Goal: Information Seeking & Learning: Check status

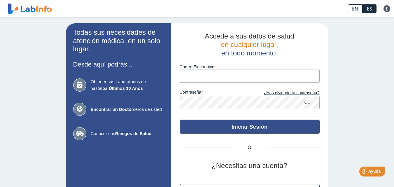
type input "[EMAIL_ADDRESS][DOMAIN_NAME]"
click at [251, 129] on button "Iniciar Sesión" at bounding box center [250, 126] width 140 height 14
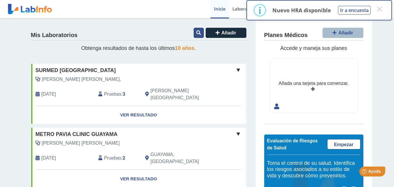
click at [196, 34] on icon at bounding box center [198, 32] width 5 height 5
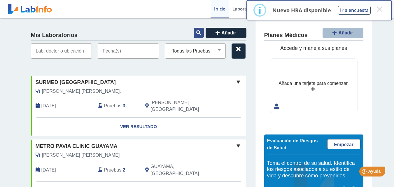
click at [196, 34] on icon at bounding box center [198, 32] width 5 height 5
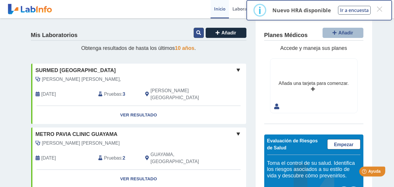
click at [196, 34] on icon at bounding box center [198, 32] width 5 height 5
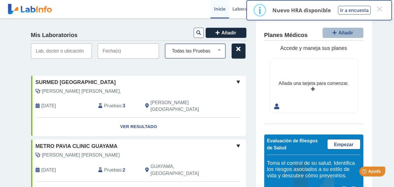
click at [217, 50] on select "Todas las Pruebas (w)-cbc with diff: automated (w)-cmp (w)-tsh antibody: [MEDIC…" at bounding box center [198, 51] width 56 height 8
click at [379, 8] on button "×" at bounding box center [379, 9] width 10 height 10
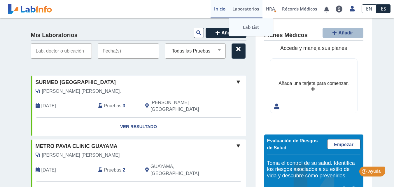
click at [247, 27] on link "Lab List" at bounding box center [251, 26] width 44 height 17
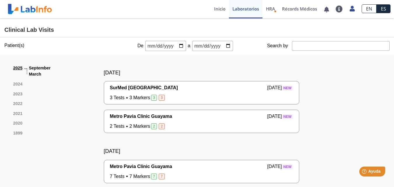
click at [17, 68] on link "2025" at bounding box center [17, 71] width 9 height 13
click at [13, 67] on link "2025" at bounding box center [17, 71] width 9 height 13
click at [178, 46] on input "date" at bounding box center [165, 46] width 41 height 10
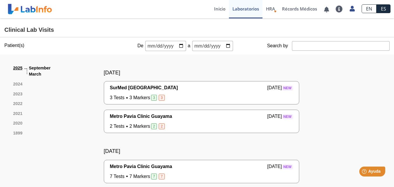
type input "[DATE]"
click at [224, 46] on input "date" at bounding box center [212, 46] width 41 height 10
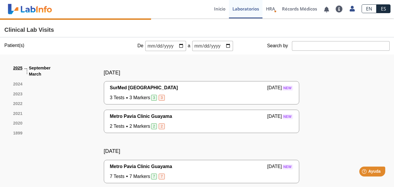
type input "[DATE]"
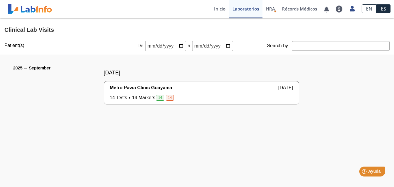
click at [172, 91] on span "Metro Pavia Clinic Guayama" at bounding box center [141, 87] width 62 height 7
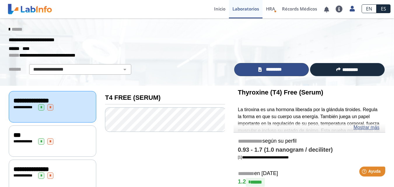
click at [271, 70] on span "*********" at bounding box center [273, 69] width 21 height 7
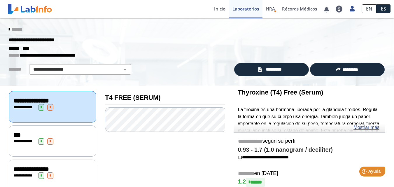
click at [72, 138] on div "**********" at bounding box center [52, 141] width 78 height 6
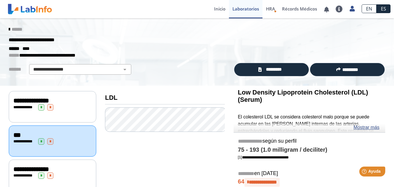
click at [67, 170] on div "**********" at bounding box center [52, 169] width 78 height 7
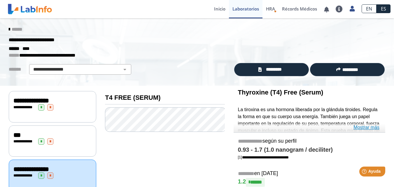
click at [372, 128] on link "Mostrar más" at bounding box center [366, 127] width 26 height 7
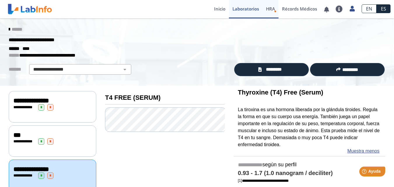
click at [273, 10] on span "HRA" at bounding box center [270, 9] width 9 height 6
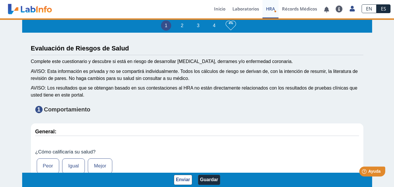
type input "[PERSON_NAME]"
type input "[DATE]"
select select
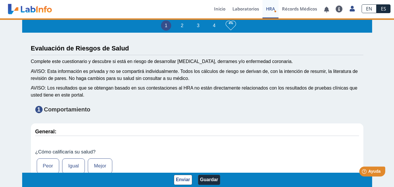
select select
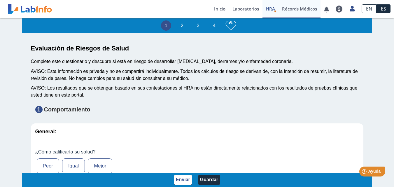
click at [291, 10] on link "Récords Médicos" at bounding box center [299, 9] width 42 height 18
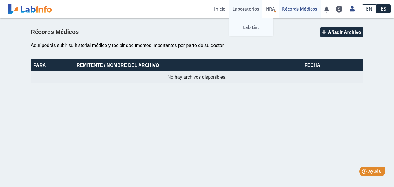
click at [249, 27] on link "Lab List" at bounding box center [251, 26] width 44 height 17
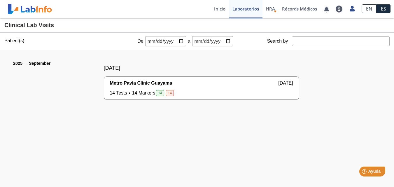
click at [168, 92] on span "14" at bounding box center [170, 93] width 8 height 6
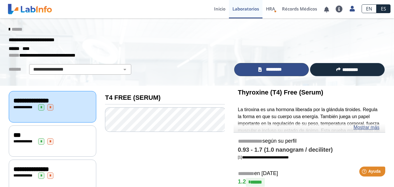
click at [268, 71] on span "*********" at bounding box center [273, 69] width 21 height 7
